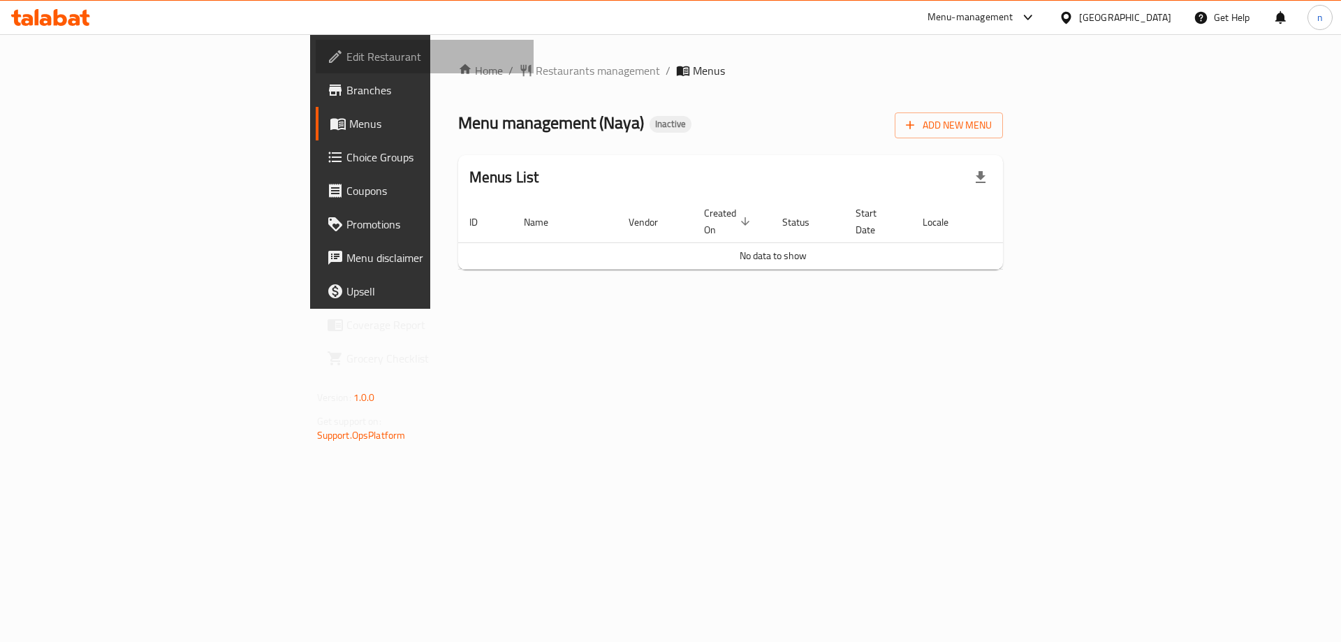
click at [347, 58] on span "Edit Restaurant" at bounding box center [435, 56] width 177 height 17
click at [992, 122] on span "Add New Menu" at bounding box center [949, 125] width 86 height 17
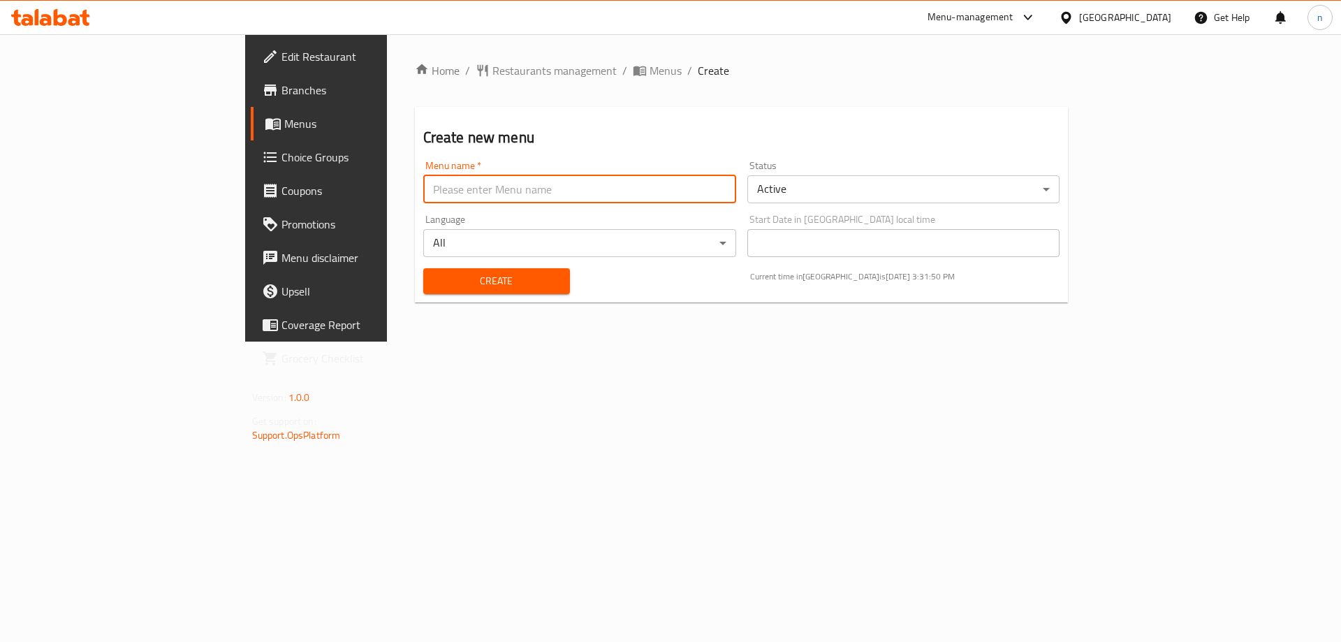
click at [615, 191] on input "text" at bounding box center [579, 189] width 313 height 28
type input "10/8"
click at [423, 268] on button "Create" at bounding box center [496, 281] width 147 height 26
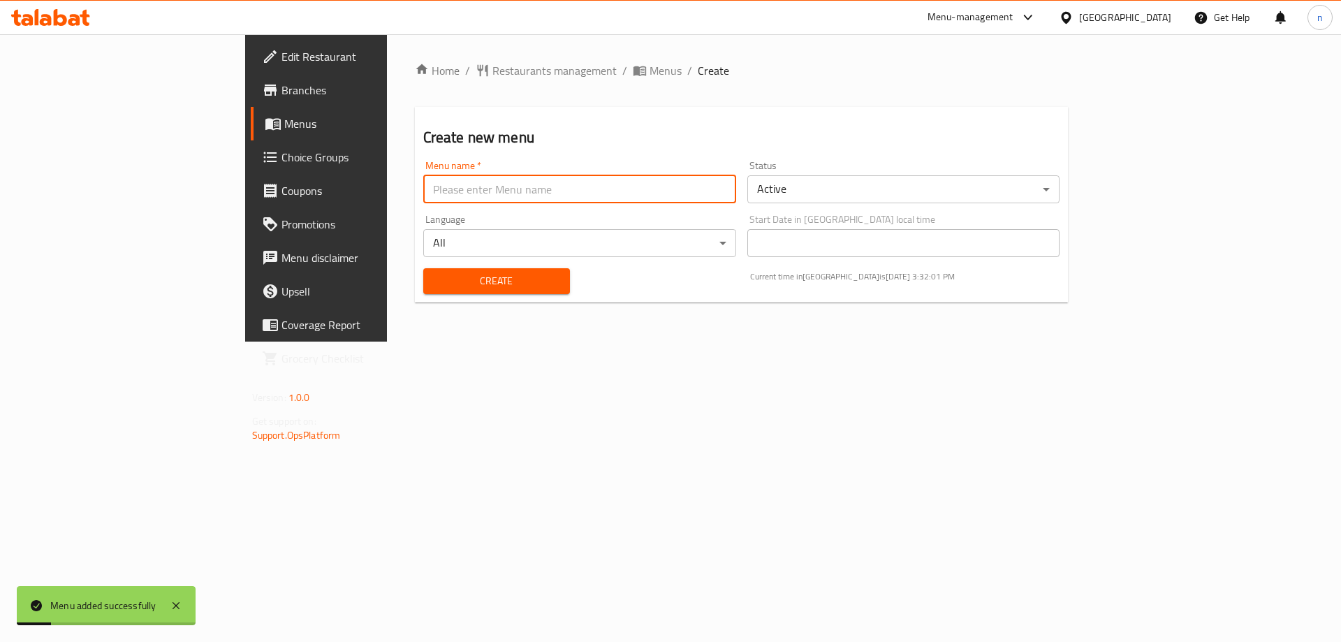
click at [284, 123] on span "Menus" at bounding box center [371, 123] width 174 height 17
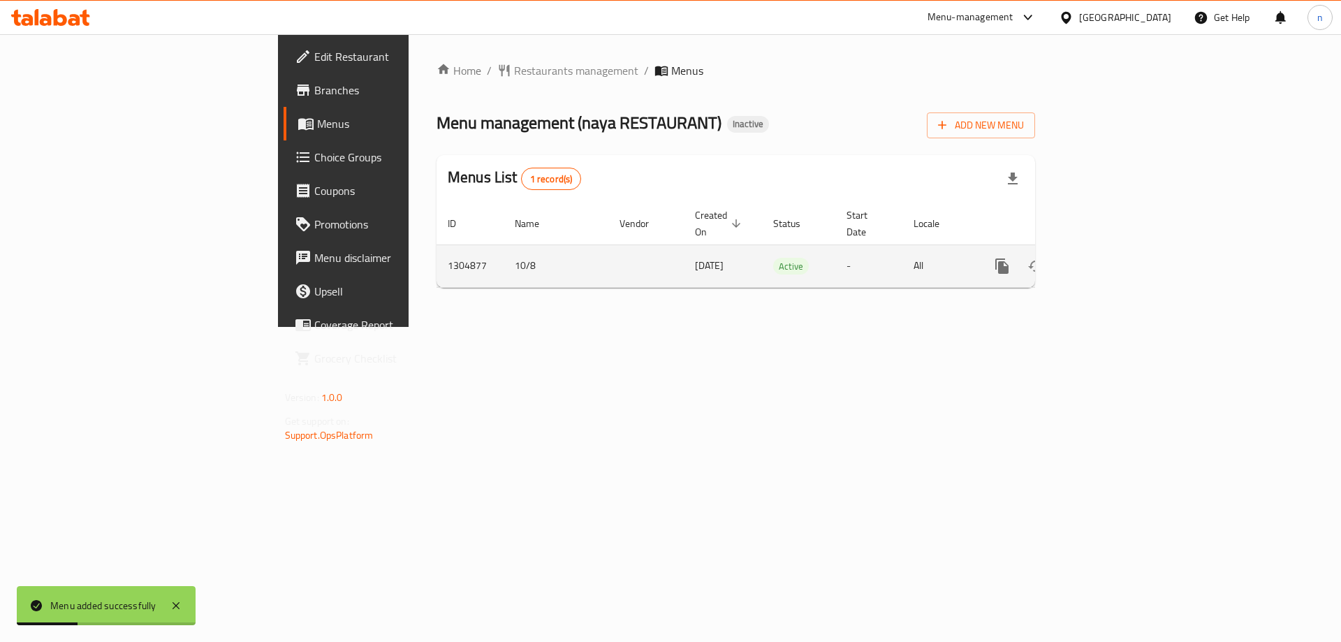
click at [1109, 260] on icon "enhanced table" at bounding box center [1103, 266] width 13 height 13
